Goal: Task Accomplishment & Management: Use online tool/utility

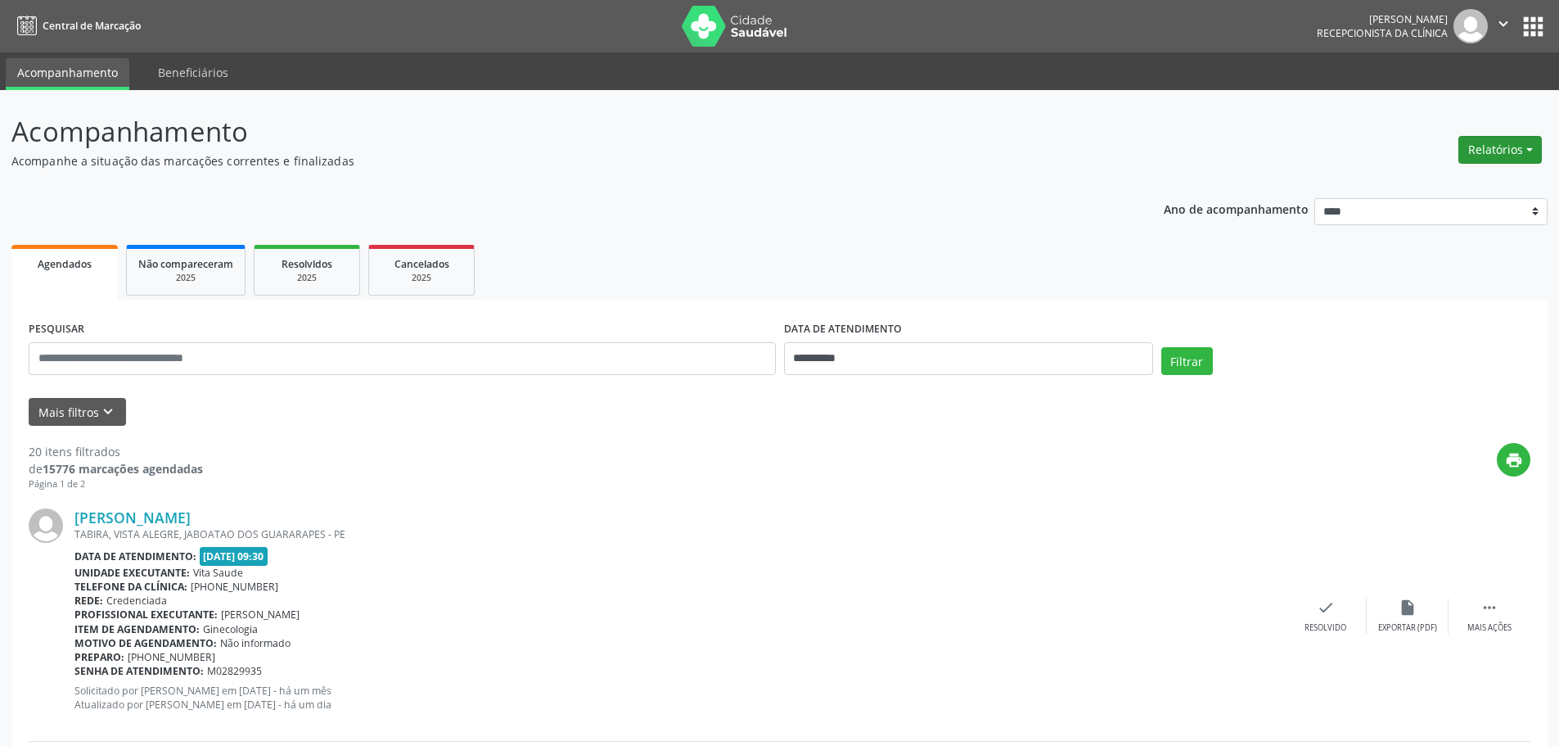
click at [1491, 147] on button "Relatórios" at bounding box center [1500, 150] width 83 height 28
click at [1438, 182] on link "Agendamentos" at bounding box center [1455, 185] width 176 height 23
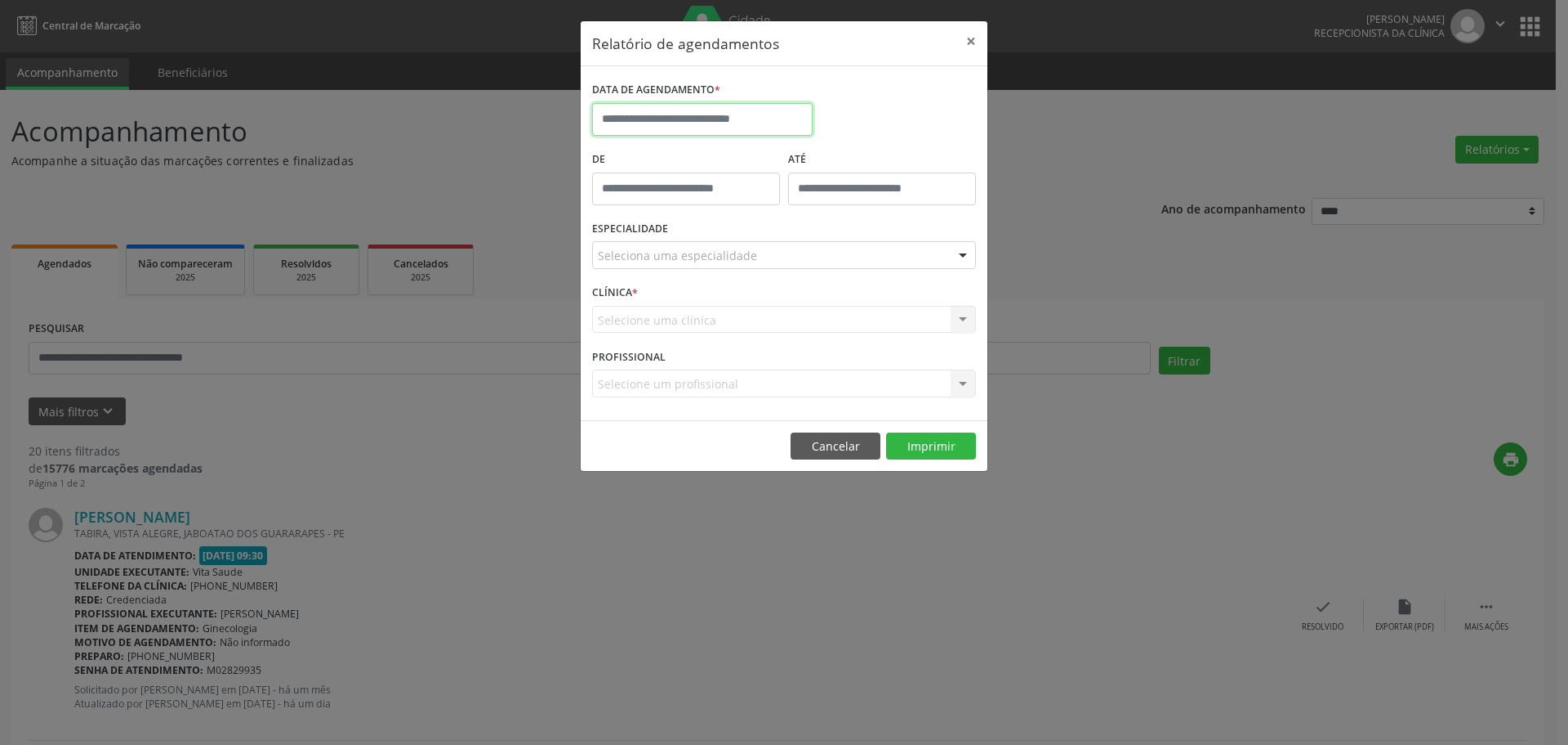
click at [741, 119] on input "text" at bounding box center [702, 119] width 221 height 33
click at [683, 339] on span "26" at bounding box center [682, 336] width 32 height 32
type input "**********"
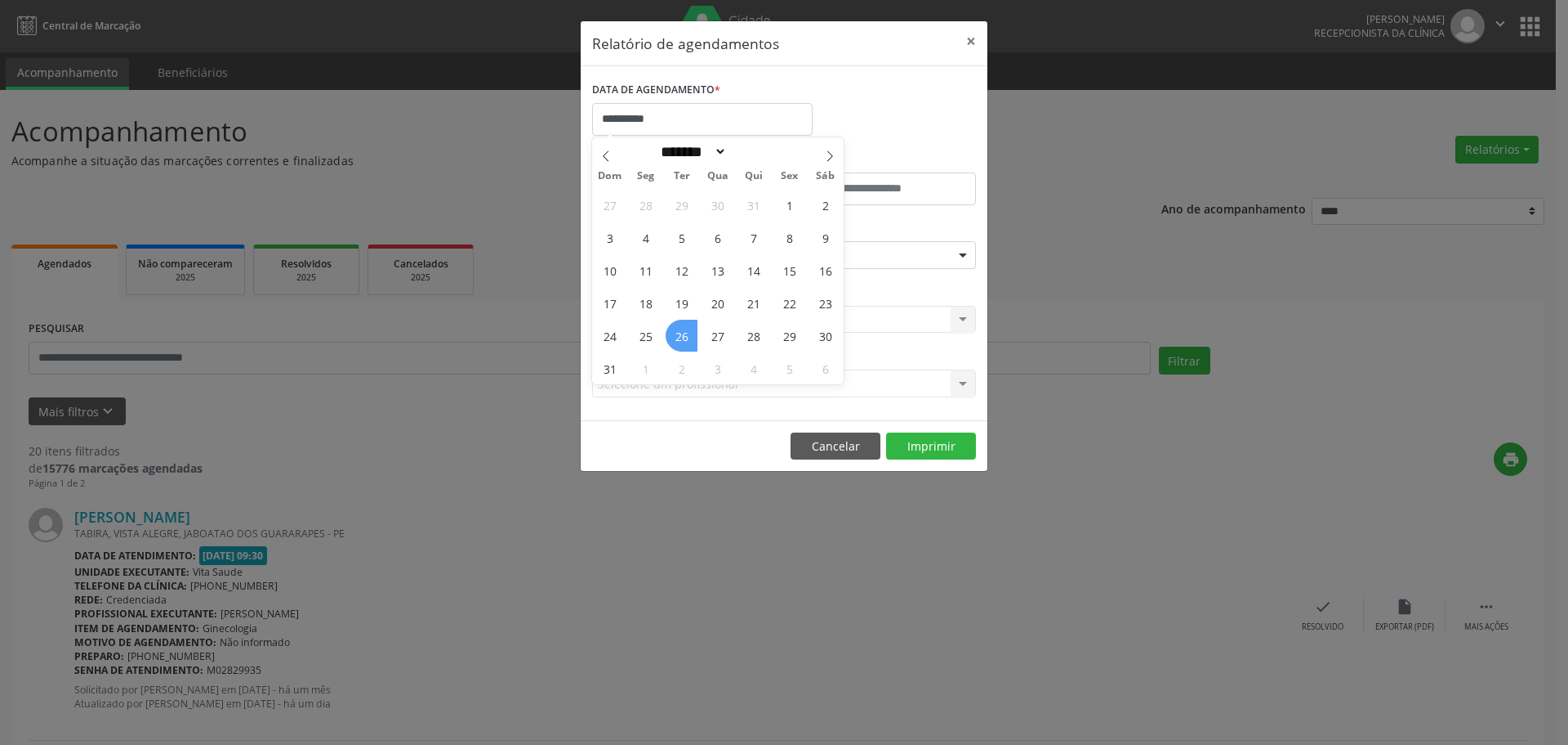
click at [683, 339] on span "26" at bounding box center [682, 336] width 32 height 32
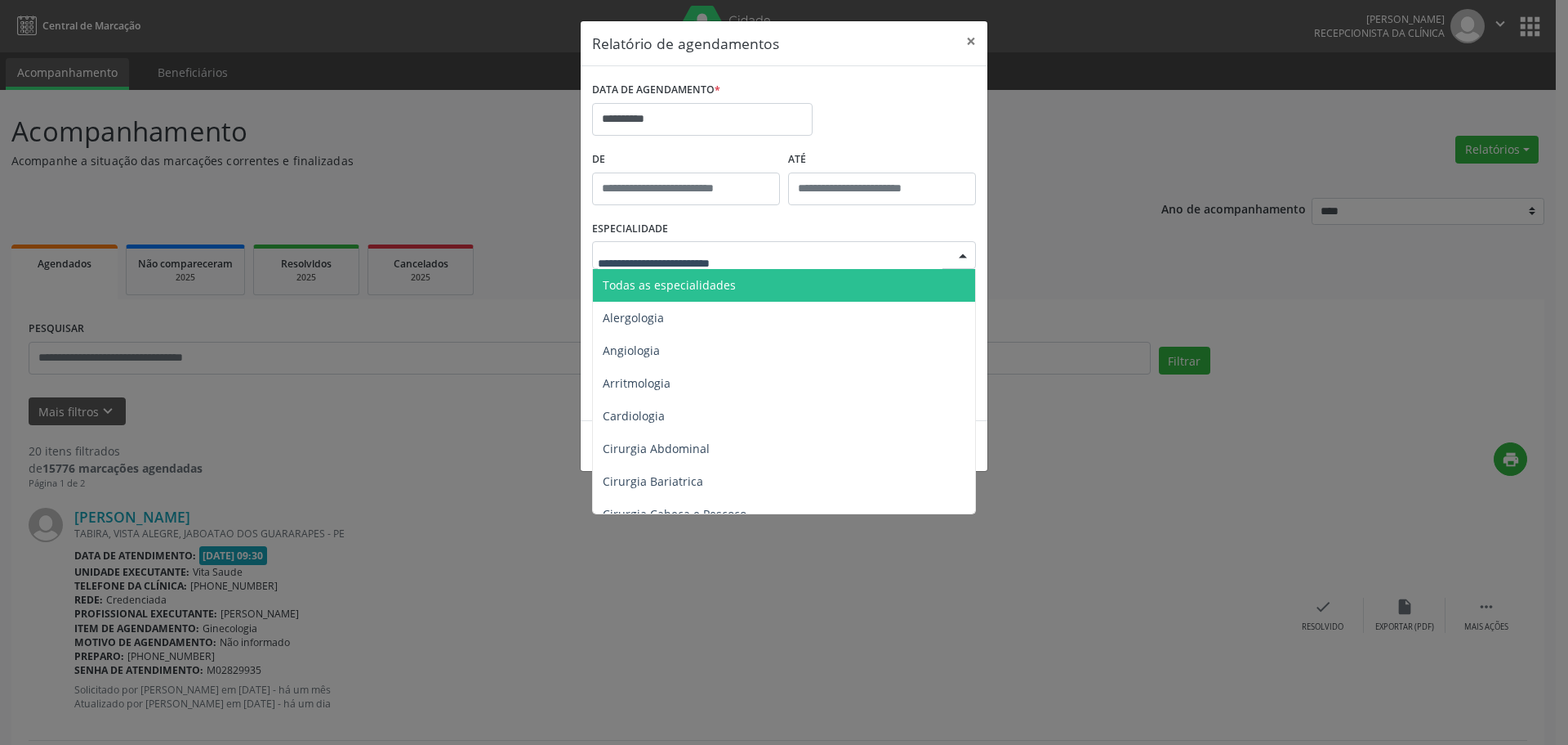
click at [722, 289] on span "Todas as especialidades" at bounding box center [669, 285] width 133 height 16
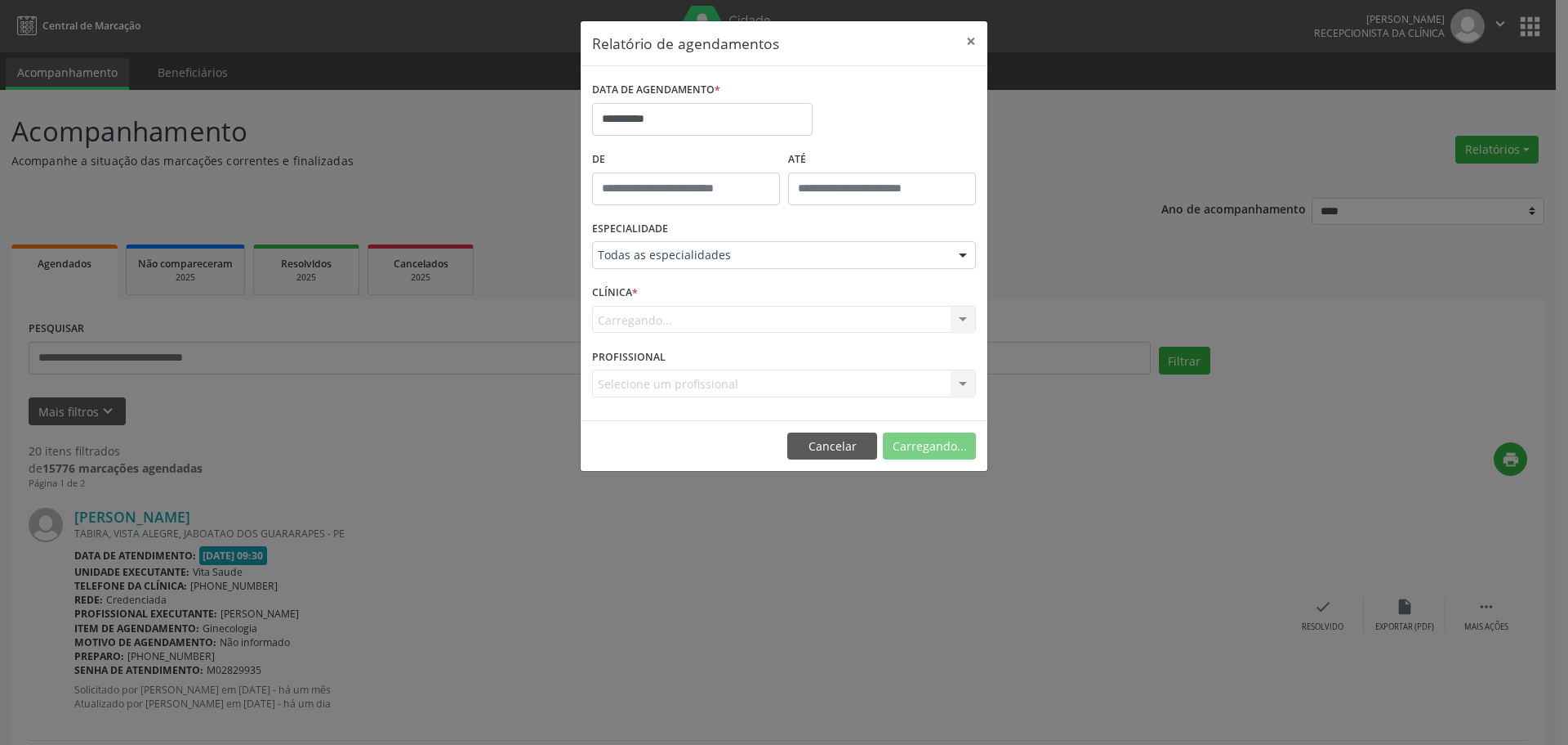
click at [716, 319] on div "Carregando... Nenhum resultado encontrado para: " " Não há nenhuma opção para s…" at bounding box center [784, 320] width 384 height 28
click at [953, 441] on button "Imprimir" at bounding box center [931, 446] width 90 height 28
